Goal: Find specific page/section: Find specific page/section

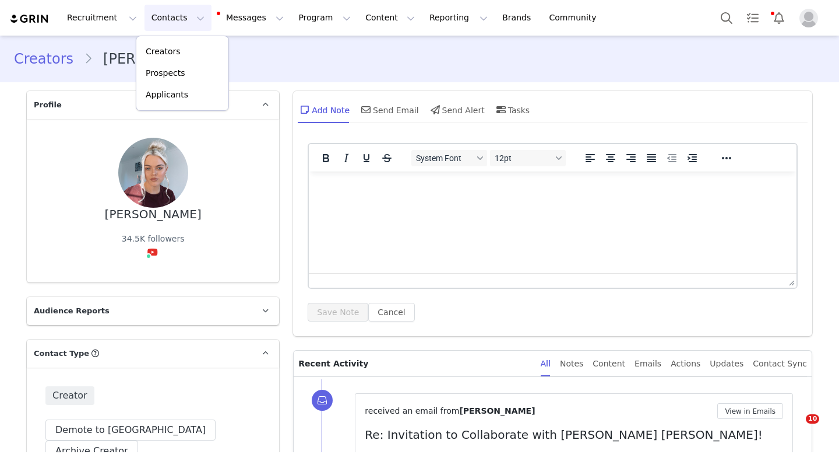
click at [168, 45] on p "Creators" at bounding box center [163, 51] width 35 height 12
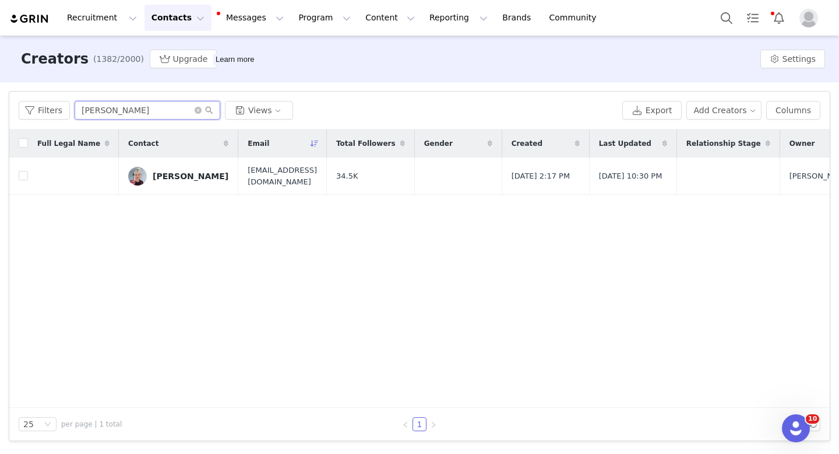
click at [177, 113] on input "[PERSON_NAME]" at bounding box center [148, 110] width 146 height 19
type input "[PERSON_NAME]"
click at [157, 188] on td "[PERSON_NAME]" at bounding box center [178, 175] width 119 height 37
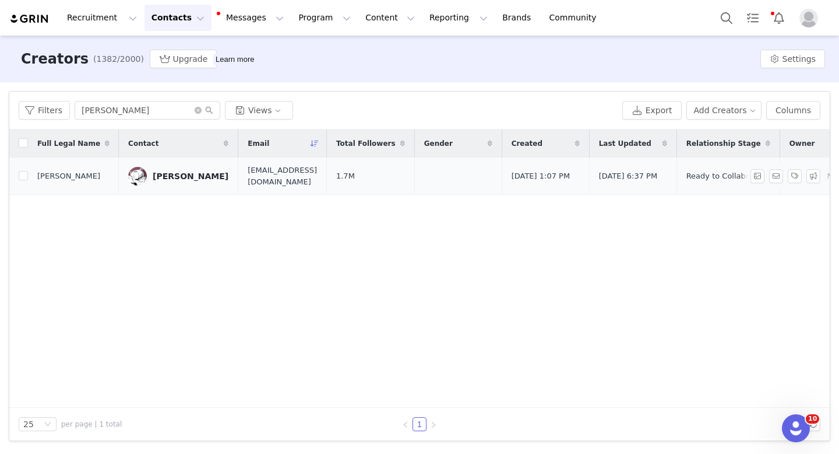
click at [163, 183] on link "[PERSON_NAME]" at bounding box center [178, 176] width 100 height 19
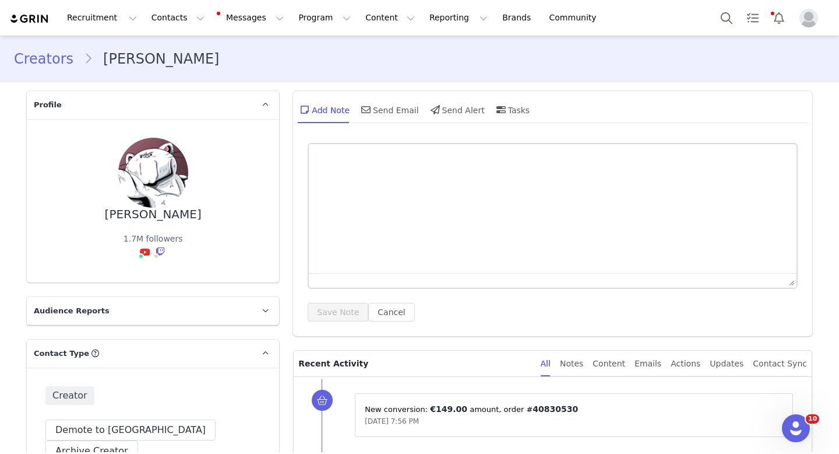
type input "+1 ([GEOGRAPHIC_DATA])"
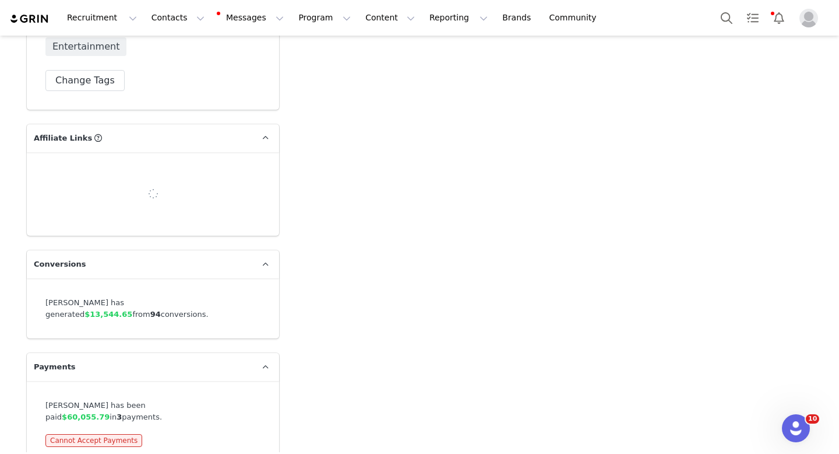
scroll to position [3226, 0]
